Goal: Find specific page/section

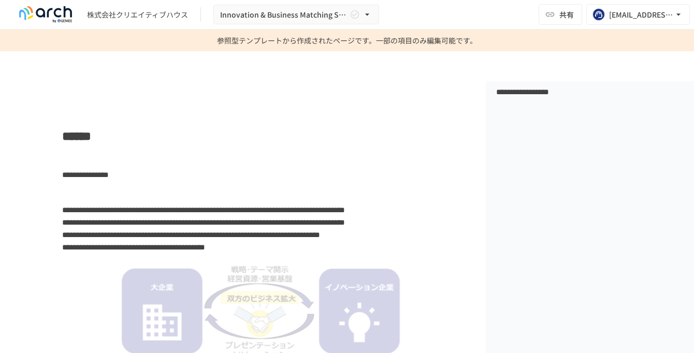
click at [71, 159] on p at bounding box center [263, 157] width 403 height 13
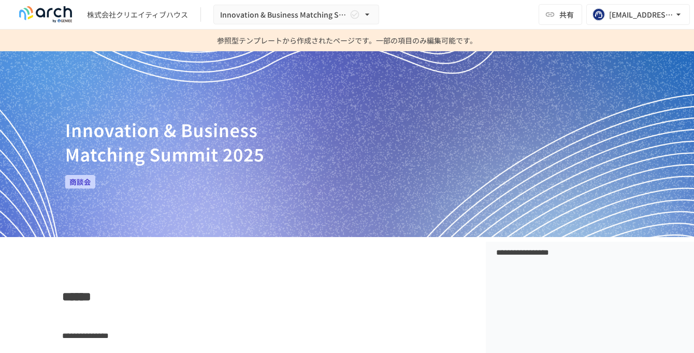
scroll to position [53, 0]
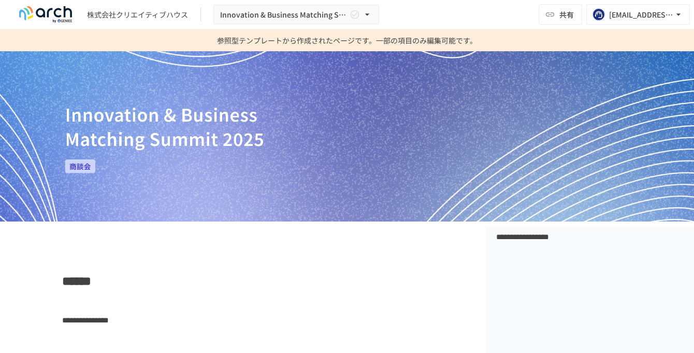
click at [67, 276] on span "******" at bounding box center [76, 281] width 29 height 12
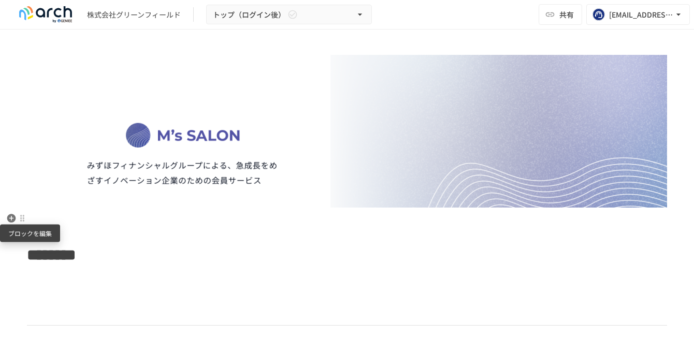
click at [22, 216] on div at bounding box center [22, 218] width 8 height 8
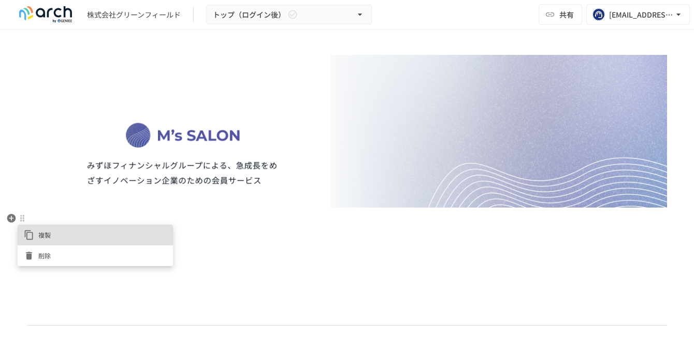
click at [9, 217] on div at bounding box center [347, 176] width 694 height 353
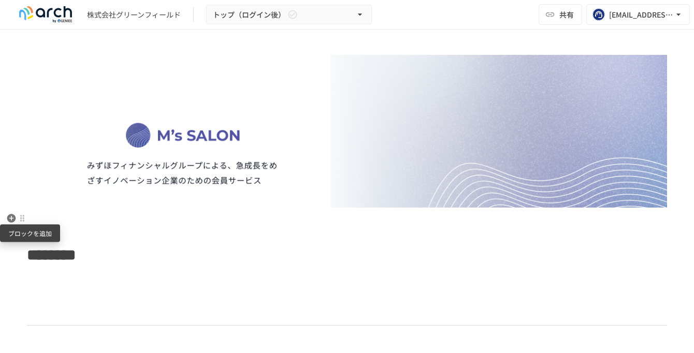
click at [9, 217] on icon "button" at bounding box center [11, 218] width 9 height 9
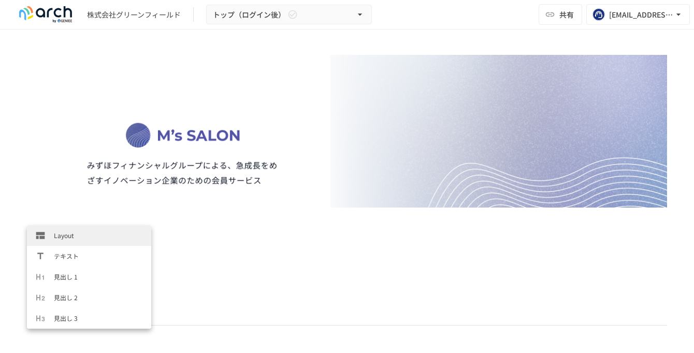
click at [74, 237] on span "Layout" at bounding box center [98, 235] width 89 height 10
